Goal: Check status: Check status

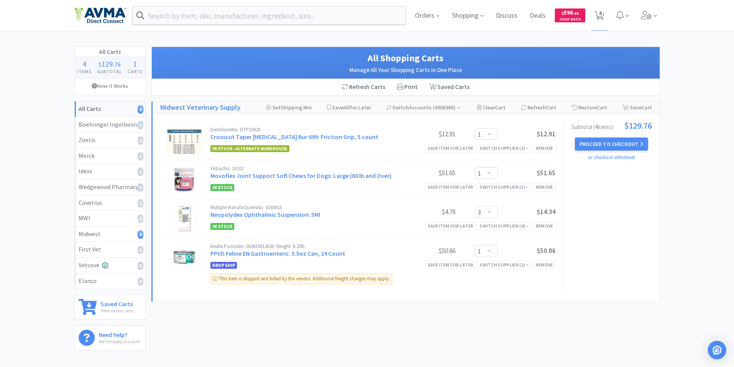
select select "1"
select select "3"
select select "1"
click at [417, 14] on span "Orders" at bounding box center [427, 15] width 31 height 31
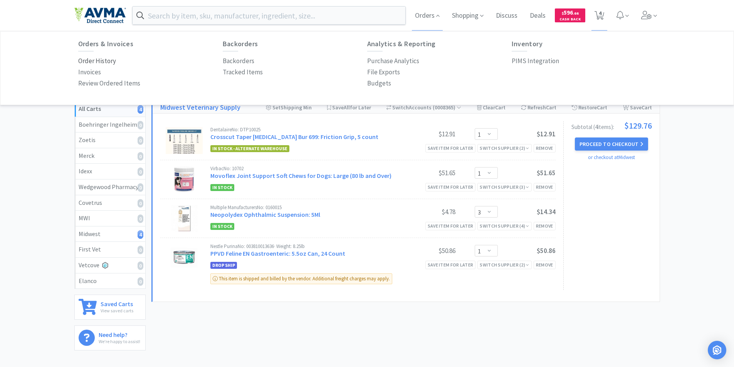
click at [93, 60] on p "Order History" at bounding box center [97, 61] width 38 height 10
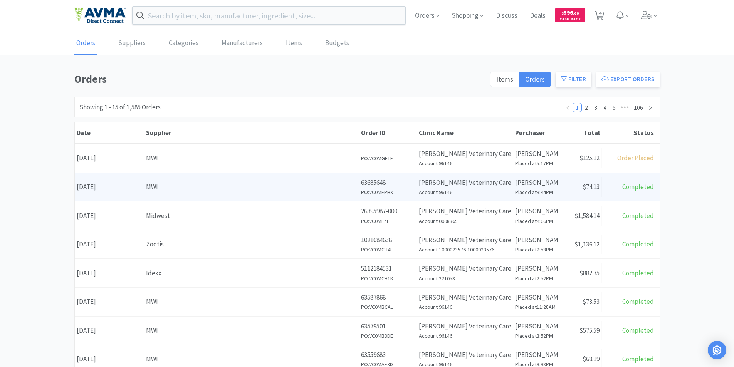
click at [96, 188] on div "Date [DATE]" at bounding box center [109, 187] width 69 height 20
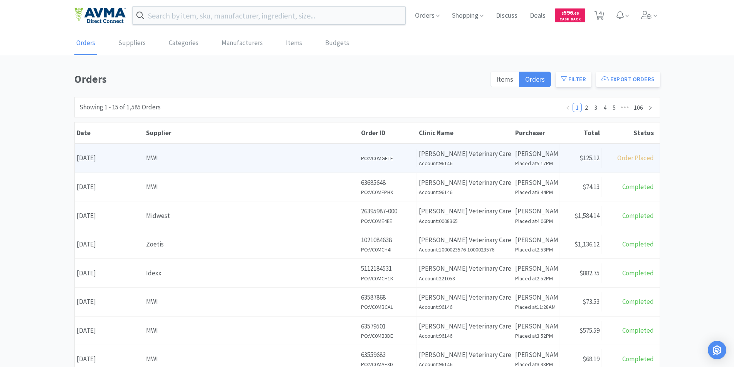
click at [107, 158] on div "Date [DATE]" at bounding box center [109, 158] width 69 height 20
